Goal: Find specific page/section: Find specific page/section

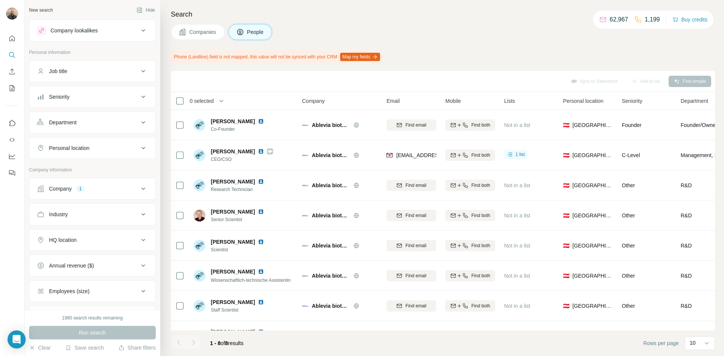
click at [241, 29] on icon at bounding box center [240, 32] width 6 height 6
click at [14, 56] on icon "Search" at bounding box center [12, 55] width 8 height 8
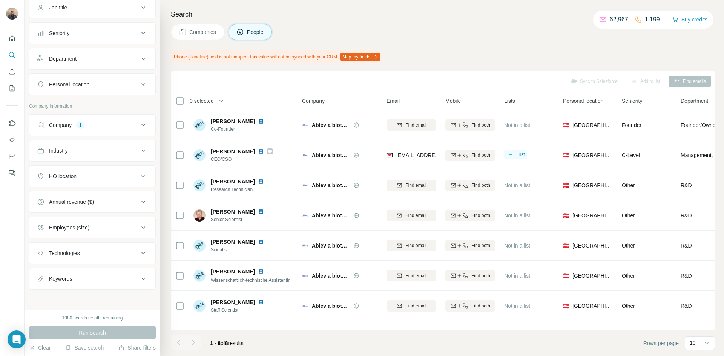
scroll to position [65, 0]
click at [84, 129] on button "Company 1" at bounding box center [92, 124] width 126 height 18
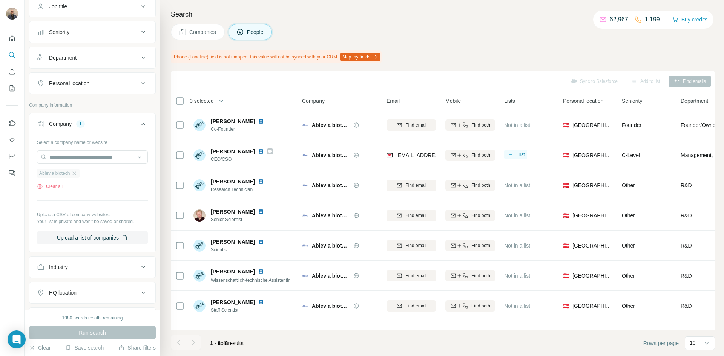
click at [66, 173] on span "Ablevia biotech" at bounding box center [54, 173] width 31 height 7
click at [75, 174] on icon "button" at bounding box center [74, 173] width 6 height 6
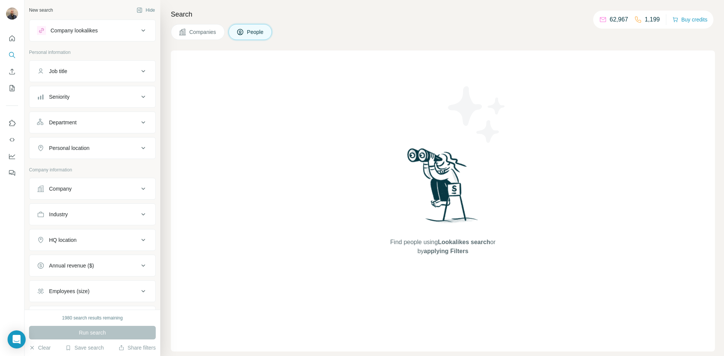
click at [98, 69] on div "Job title" at bounding box center [88, 71] width 102 height 8
click at [97, 69] on div "Job title" at bounding box center [88, 71] width 102 height 8
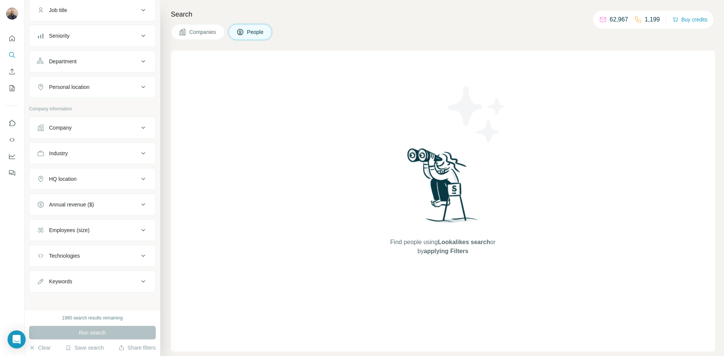
scroll to position [65, 0]
click at [64, 273] on button "Keywords" at bounding box center [92, 278] width 126 height 18
click at [69, 290] on input "text" at bounding box center [85, 297] width 96 height 14
type input "******"
